Goal: Task Accomplishment & Management: Use online tool/utility

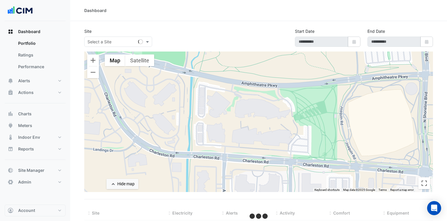
select select "***"
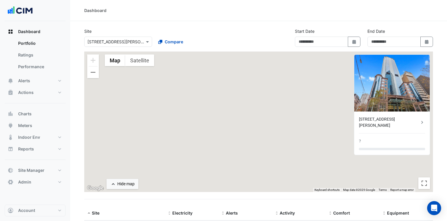
type input "**********"
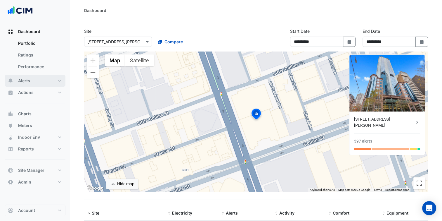
click at [53, 80] on button "Alerts" at bounding box center [35, 81] width 61 height 12
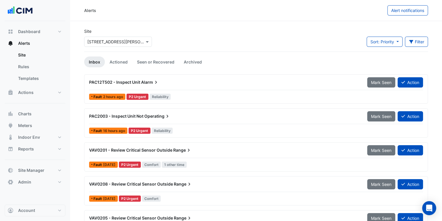
click at [125, 39] on input "text" at bounding box center [112, 42] width 50 height 6
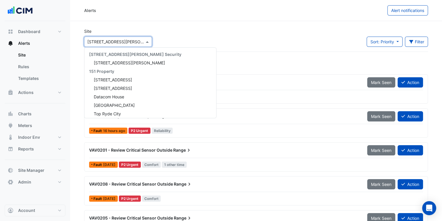
scroll to position [4258, 0]
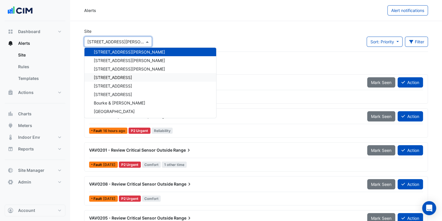
click at [118, 78] on span "[STREET_ADDRESS]" at bounding box center [113, 77] width 38 height 5
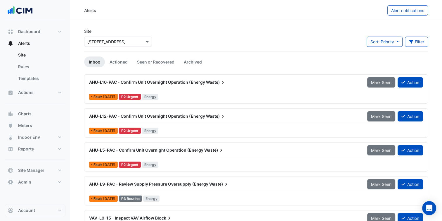
click at [188, 32] on div "Site Select a Site × [STREET_ADDRESS] Sort: Priority Priority Updated Filter Ti…" at bounding box center [256, 39] width 351 height 23
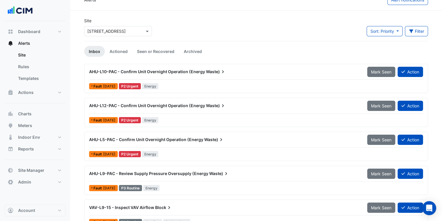
scroll to position [11, 0]
click at [229, 107] on div "AHU-L12-PAC - Confirm Unit Overnight Operation (Energy Waste)" at bounding box center [224, 106] width 271 height 6
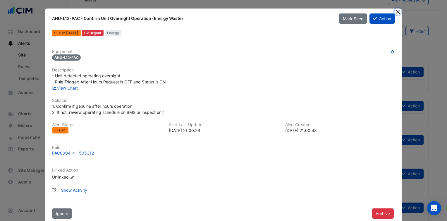
click at [394, 13] on button "Close" at bounding box center [397, 11] width 6 height 6
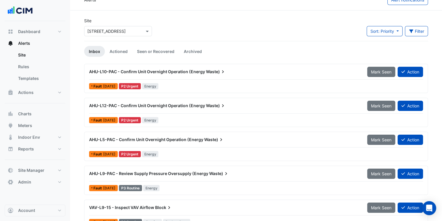
click at [113, 28] on input "text" at bounding box center [112, 31] width 50 height 6
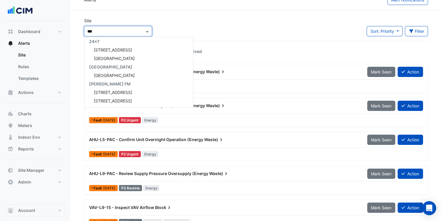
type input "****"
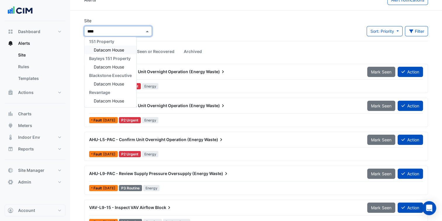
scroll to position [2, 0]
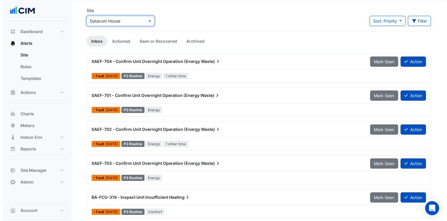
scroll to position [21, 0]
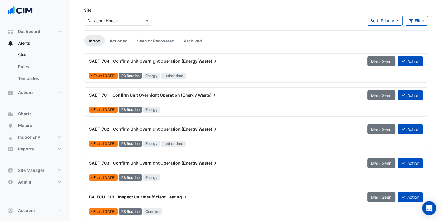
click at [213, 90] on div "SAEF-701 - Confirm Unit Overnight Operation (Energy Waste)" at bounding box center [225, 95] width 278 height 11
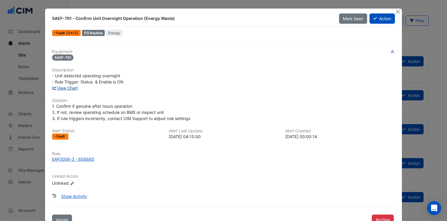
click at [61, 89] on link "View Chart" at bounding box center [65, 87] width 26 height 5
